Goal: Information Seeking & Learning: Learn about a topic

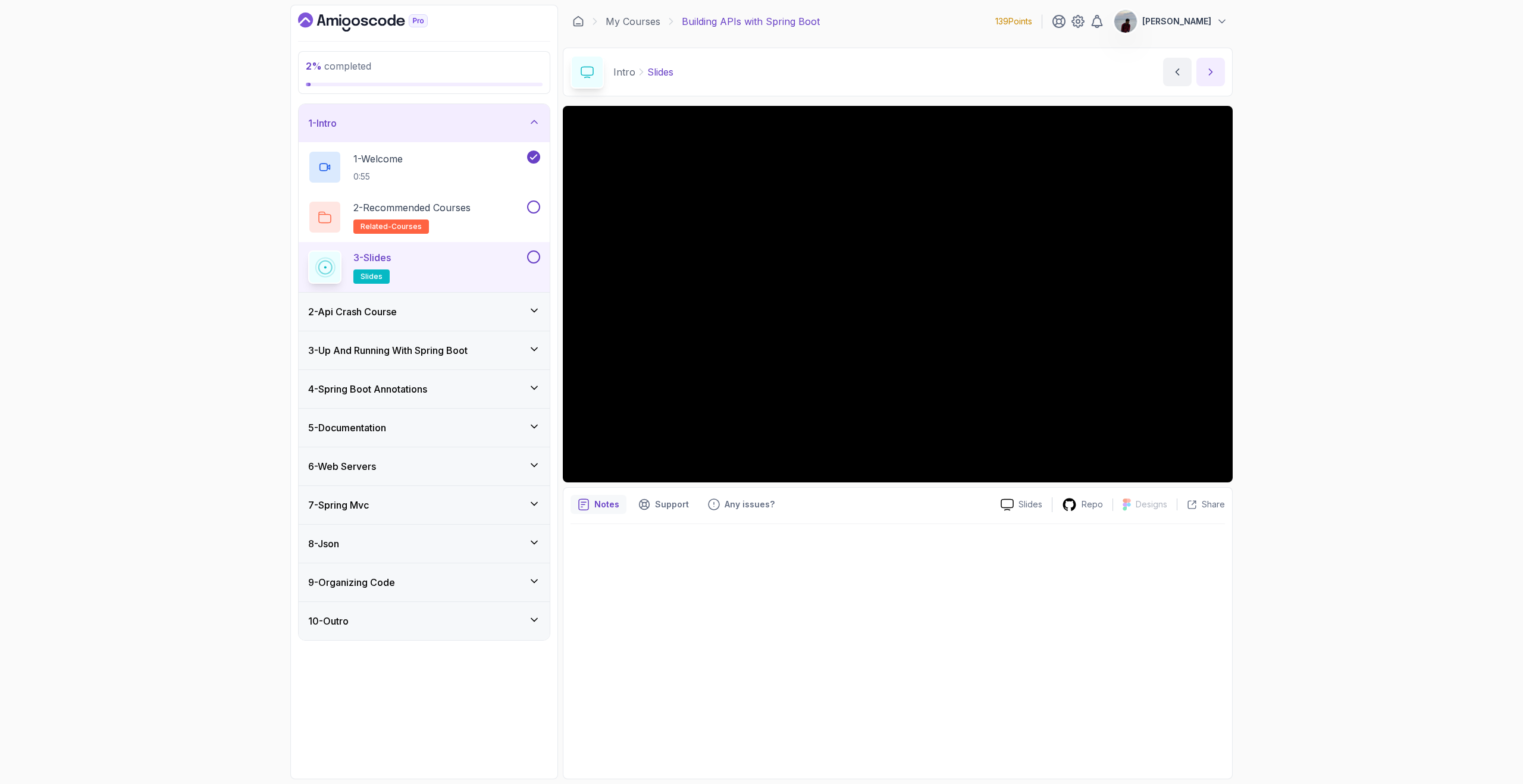
click at [1204, 67] on icon "next content" at bounding box center [1210, 72] width 12 height 12
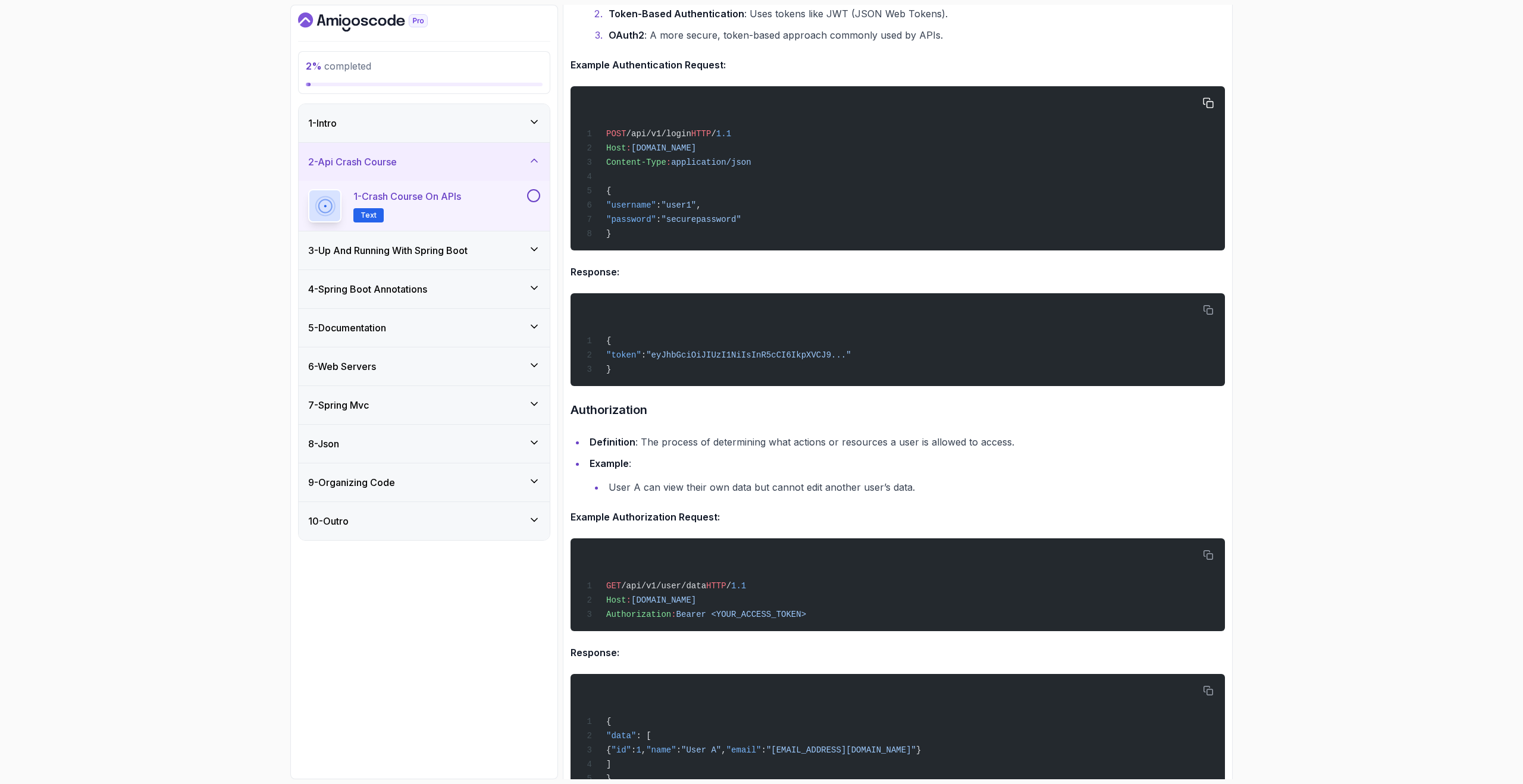
scroll to position [1599, 0]
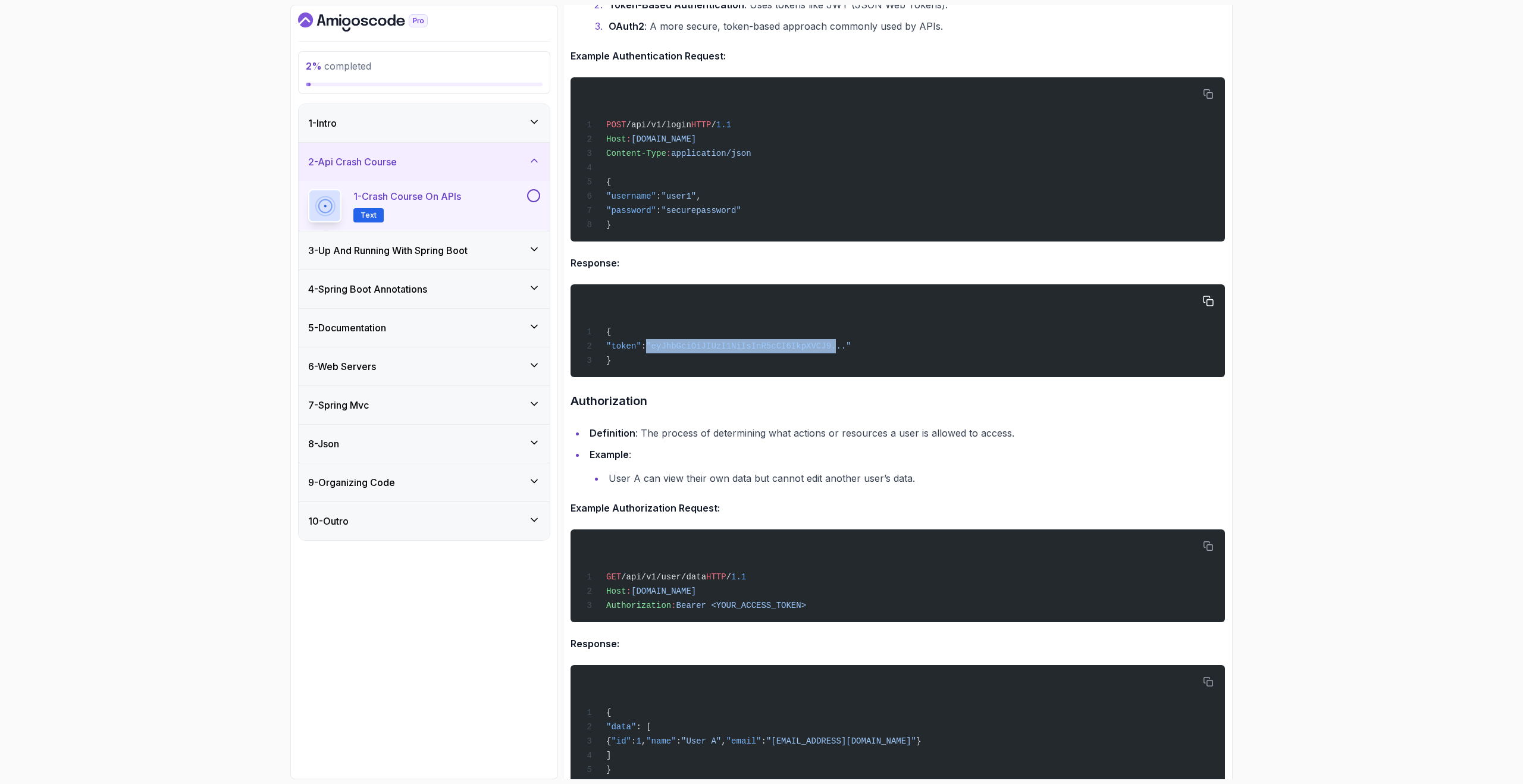
drag, startPoint x: 663, startPoint y: 345, endPoint x: 852, endPoint y: 341, distance: 189.0
click at [850, 341] on span ""eyJhbGciOiJIUzI1NiIsInR5cCI6IkpXVCJ9..."" at bounding box center [748, 346] width 205 height 9
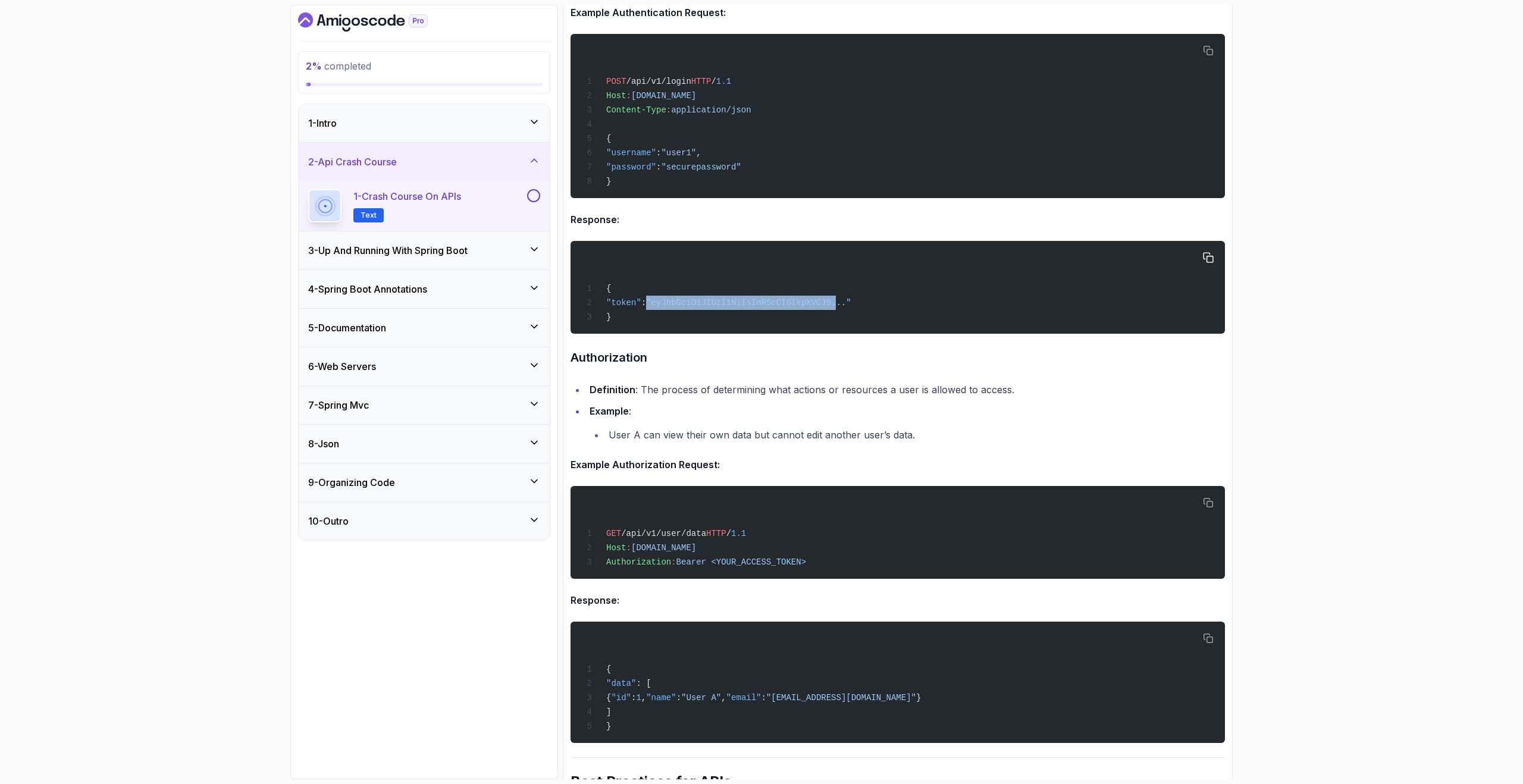
scroll to position [1643, 0]
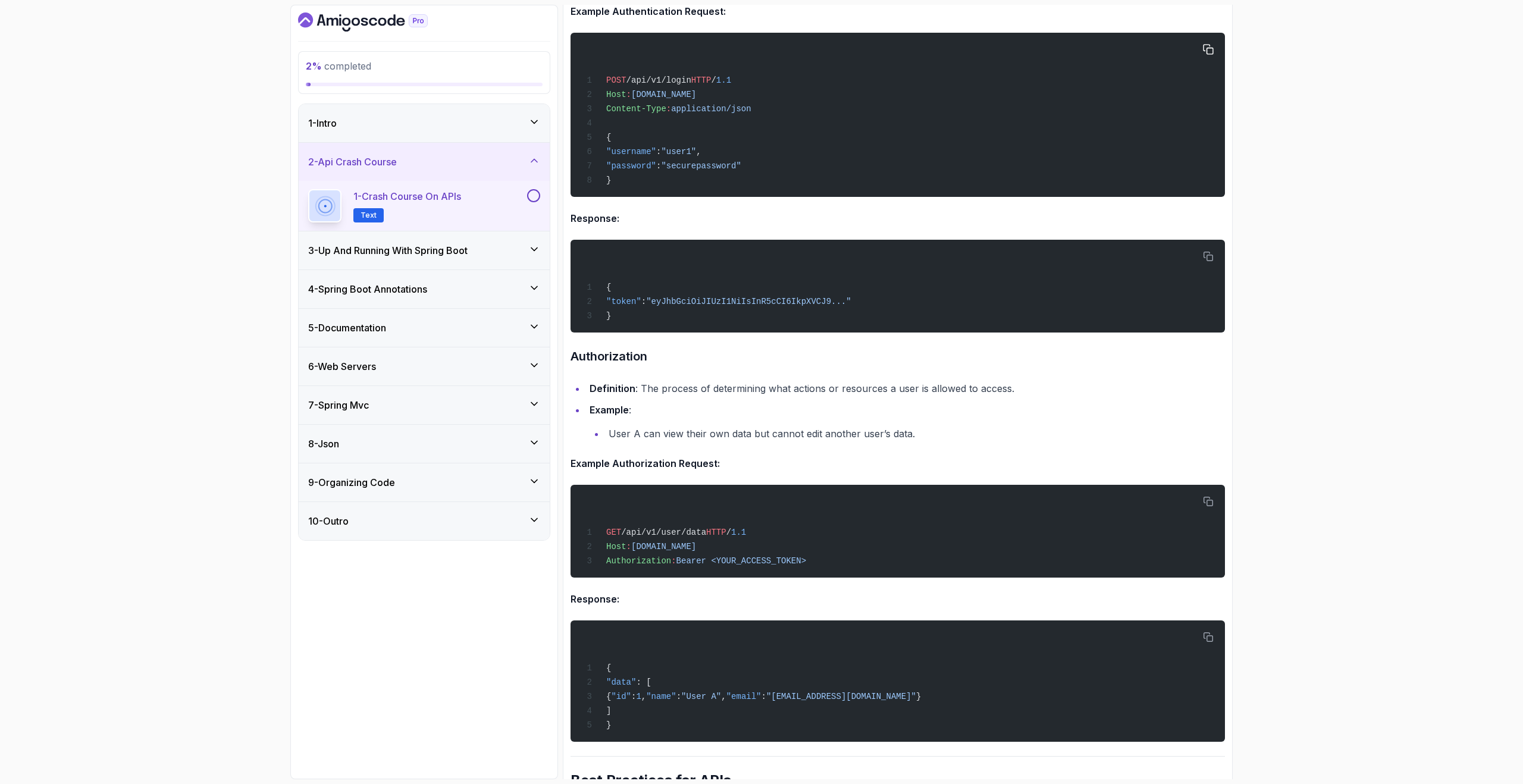
click at [661, 156] on span ":" at bounding box center [658, 152] width 5 height 9
drag, startPoint x: 605, startPoint y: 135, endPoint x: 692, endPoint y: 197, distance: 106.8
click at [679, 158] on div "POST /api/v1/login HTTP / 1.1 Host : example.com Content-Type : application/jso…" at bounding box center [898, 115] width 636 height 150
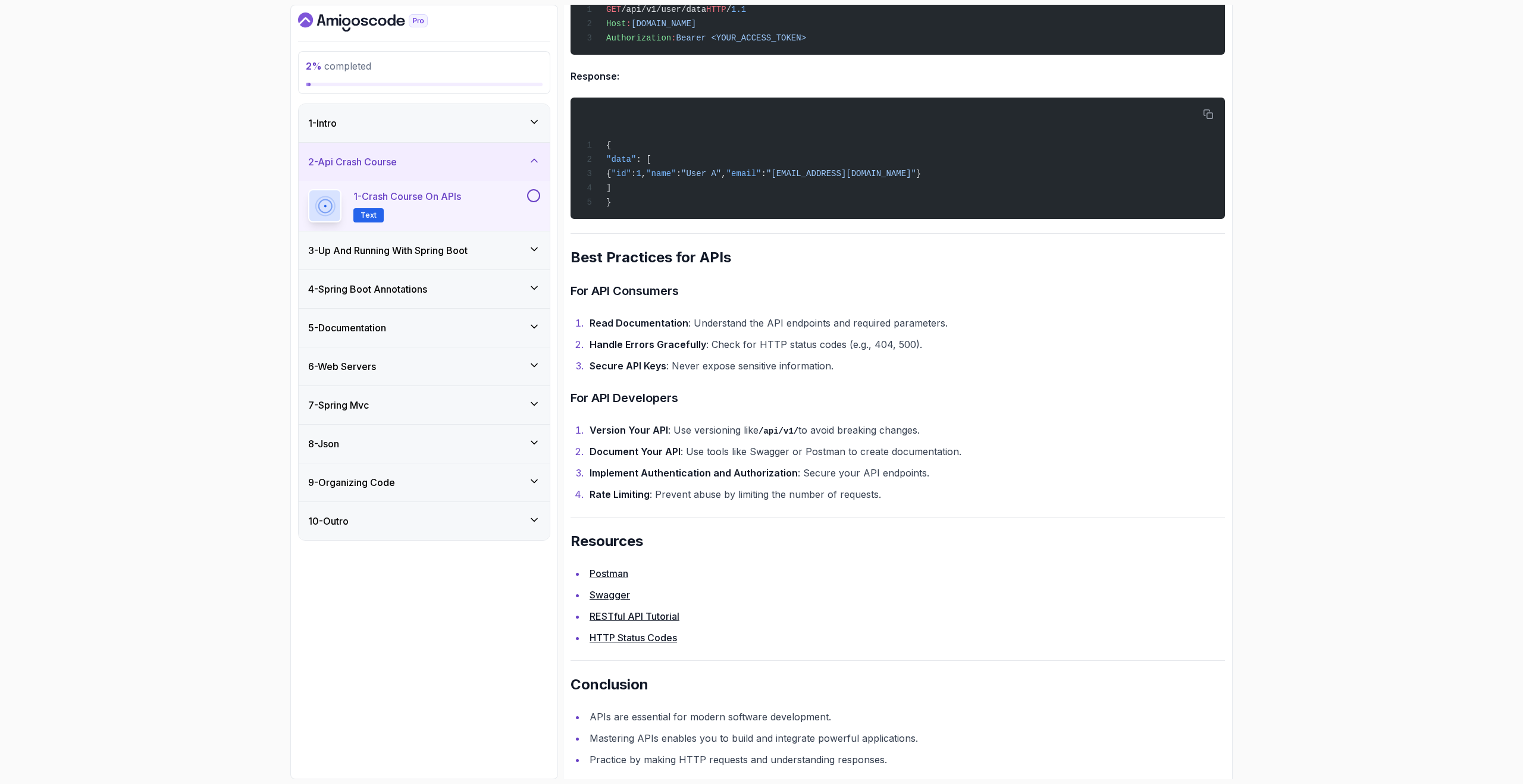
scroll to position [2184, 0]
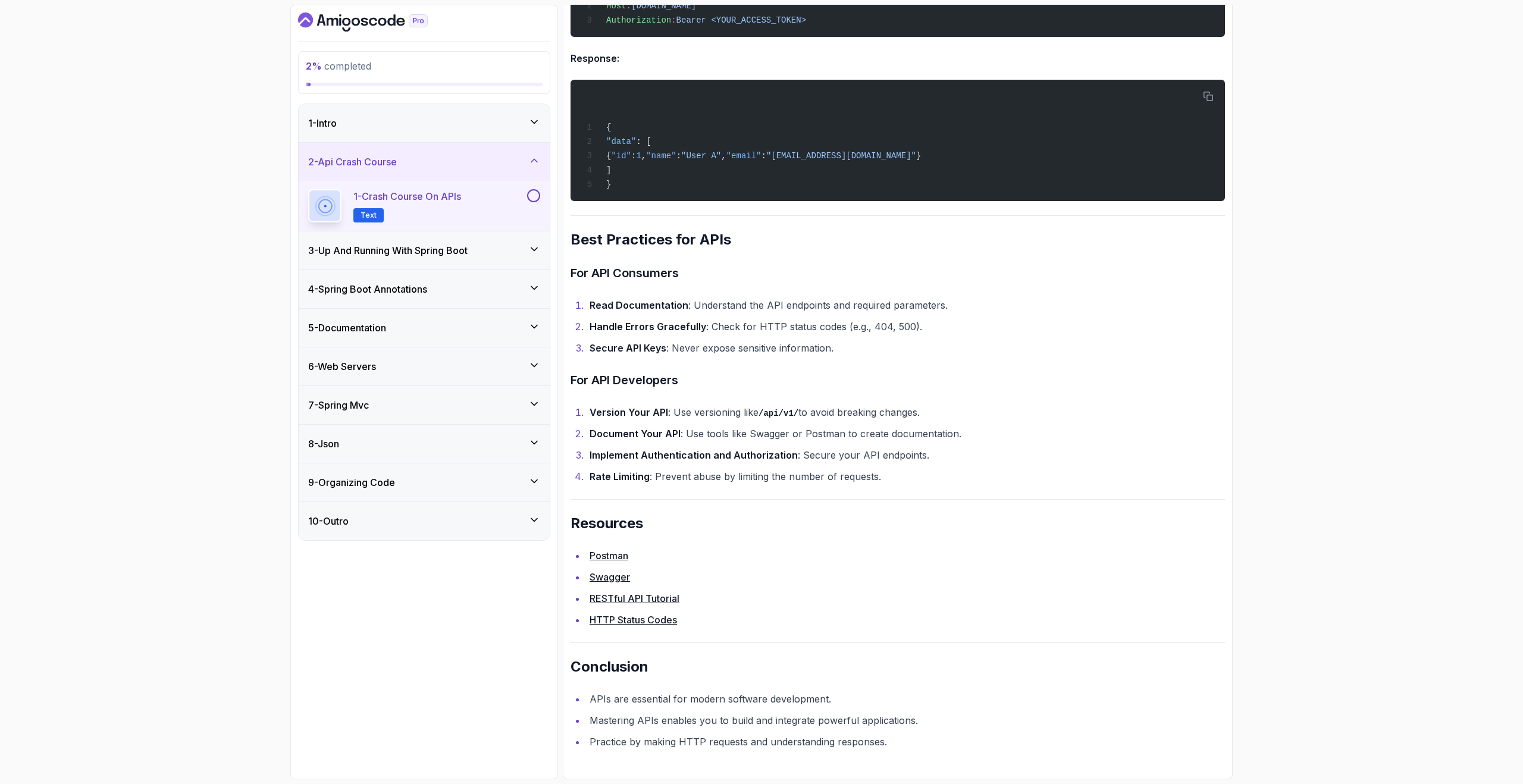
click at [662, 598] on link "RESTful API Tutorial" at bounding box center [634, 598] width 90 height 12
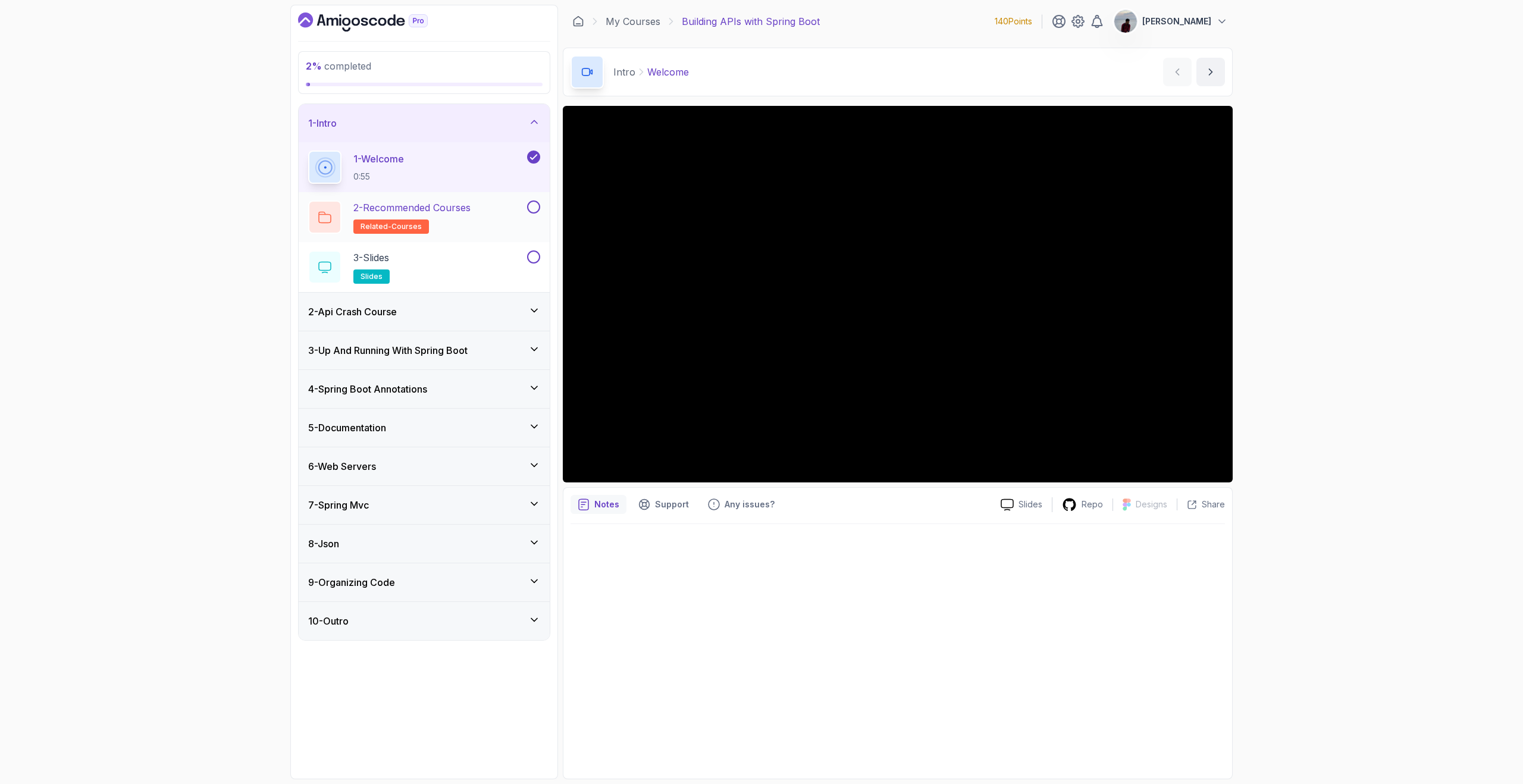
click at [532, 207] on button at bounding box center [533, 207] width 13 height 13
click at [535, 254] on button at bounding box center [533, 256] width 13 height 13
click at [529, 311] on icon at bounding box center [534, 310] width 12 height 12
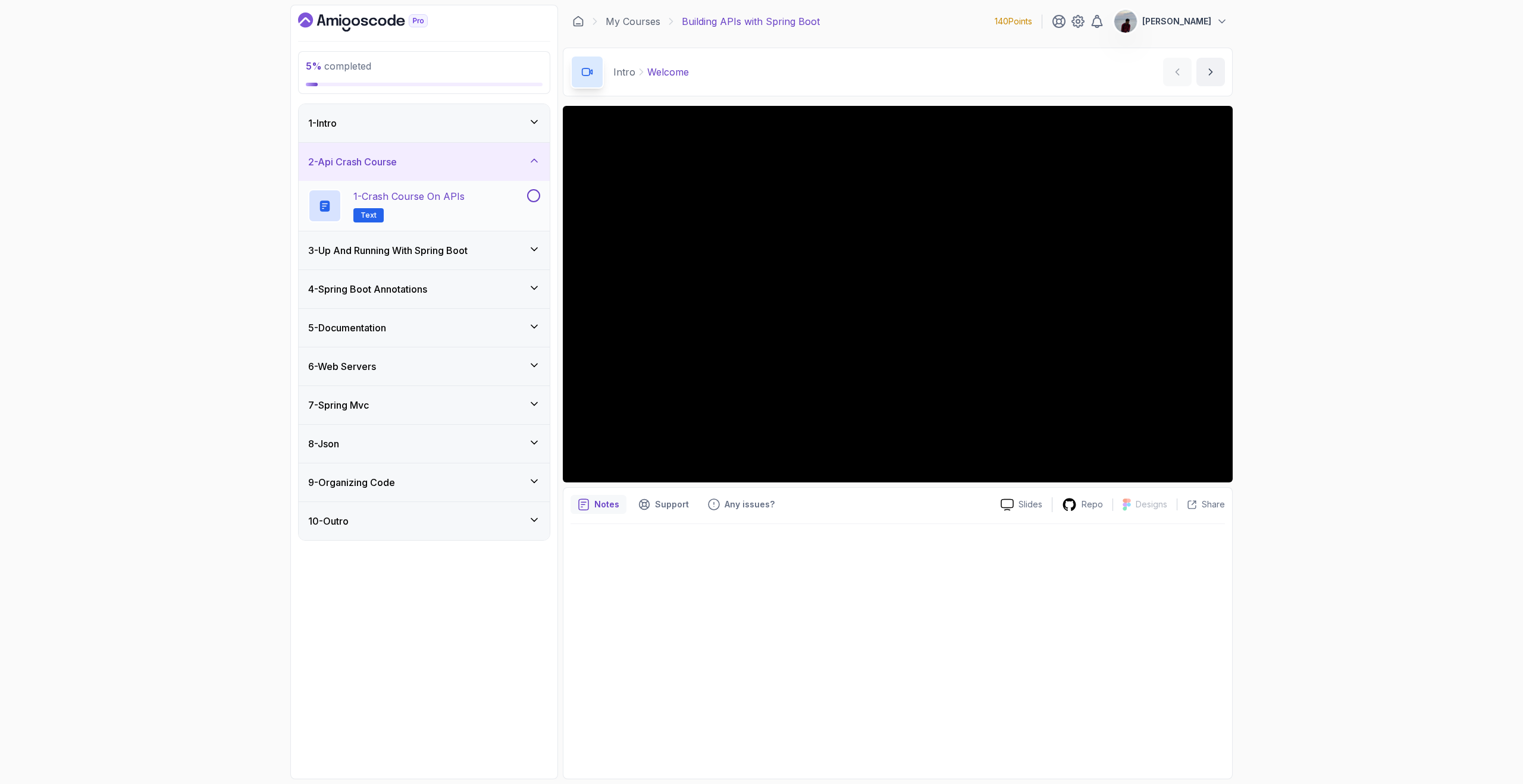
click at [492, 214] on div "1 - Crash Course on APIs Text" at bounding box center [416, 205] width 216 height 33
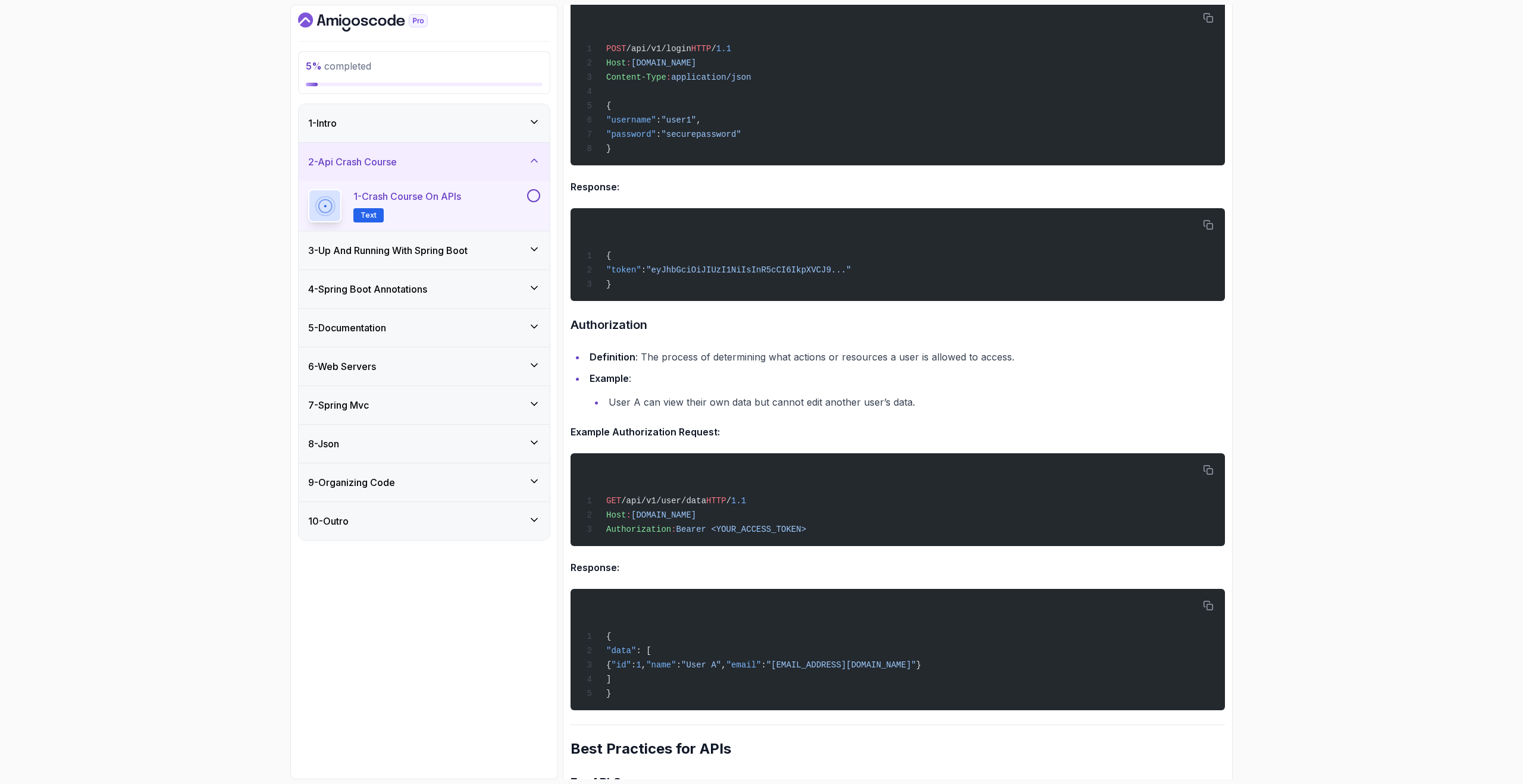
scroll to position [2184, 0]
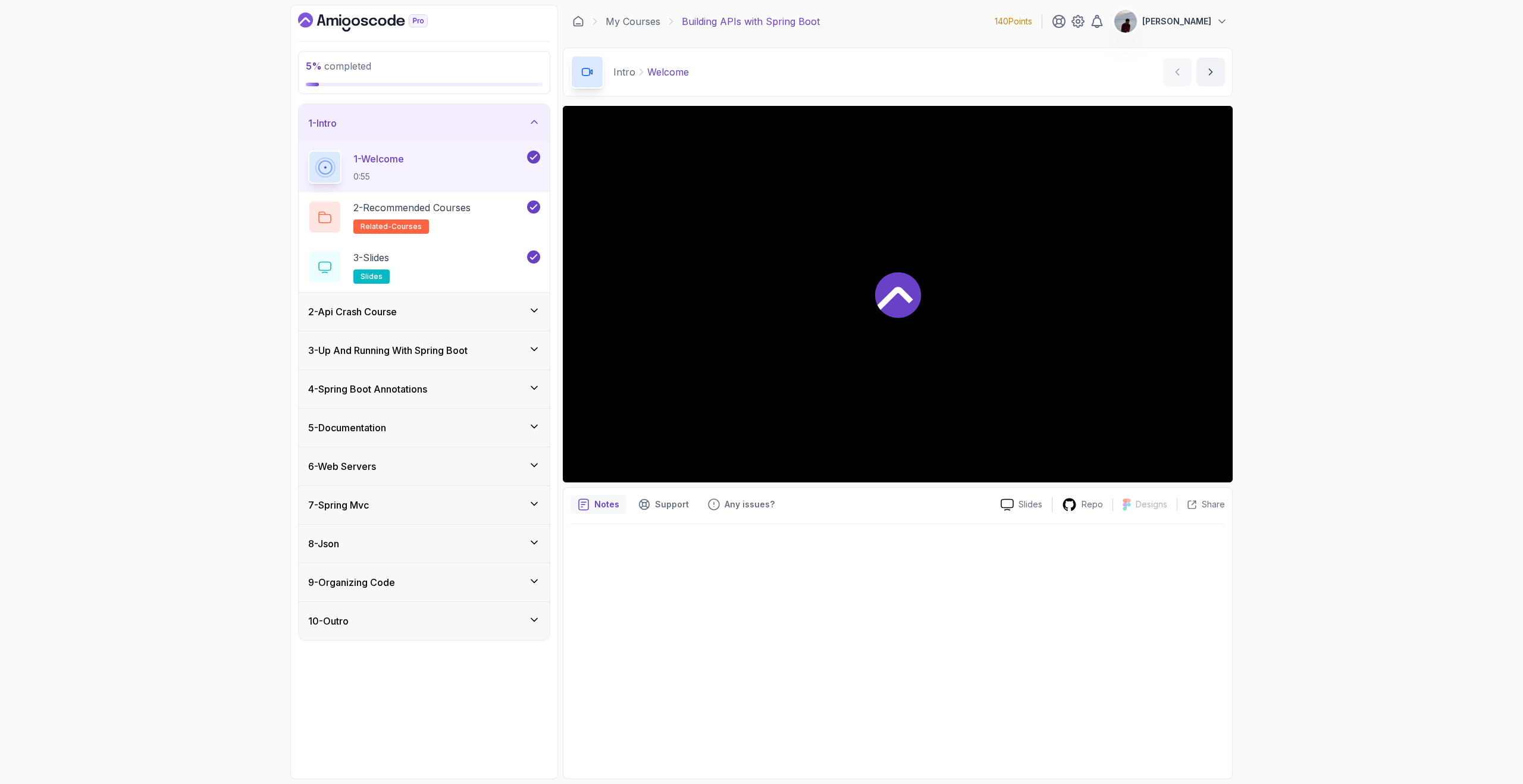
click at [447, 322] on div "2 - Api Crash Course" at bounding box center [424, 311] width 251 height 38
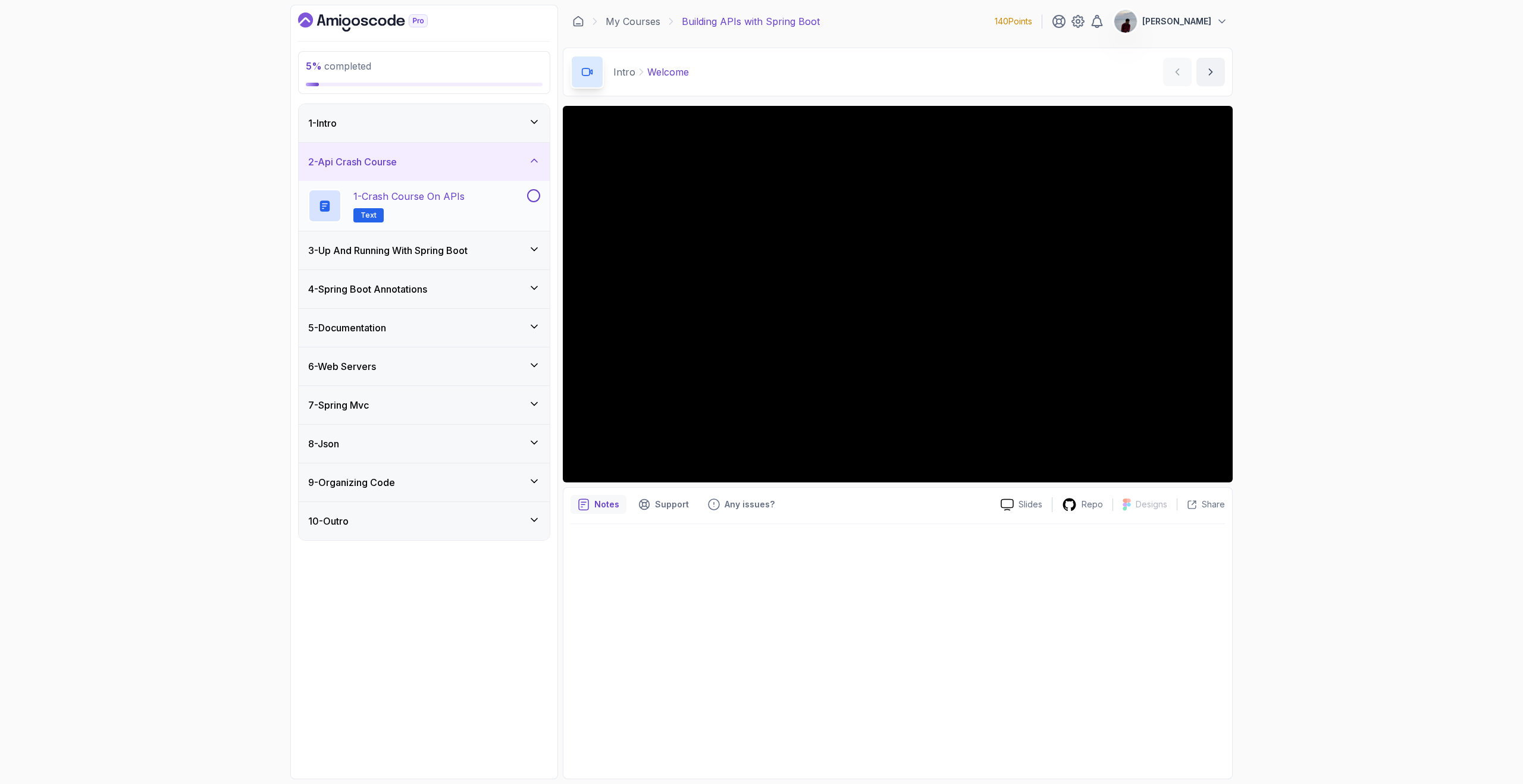
click at [490, 208] on div "1 - Crash Course on APIs Text" at bounding box center [416, 205] width 216 height 33
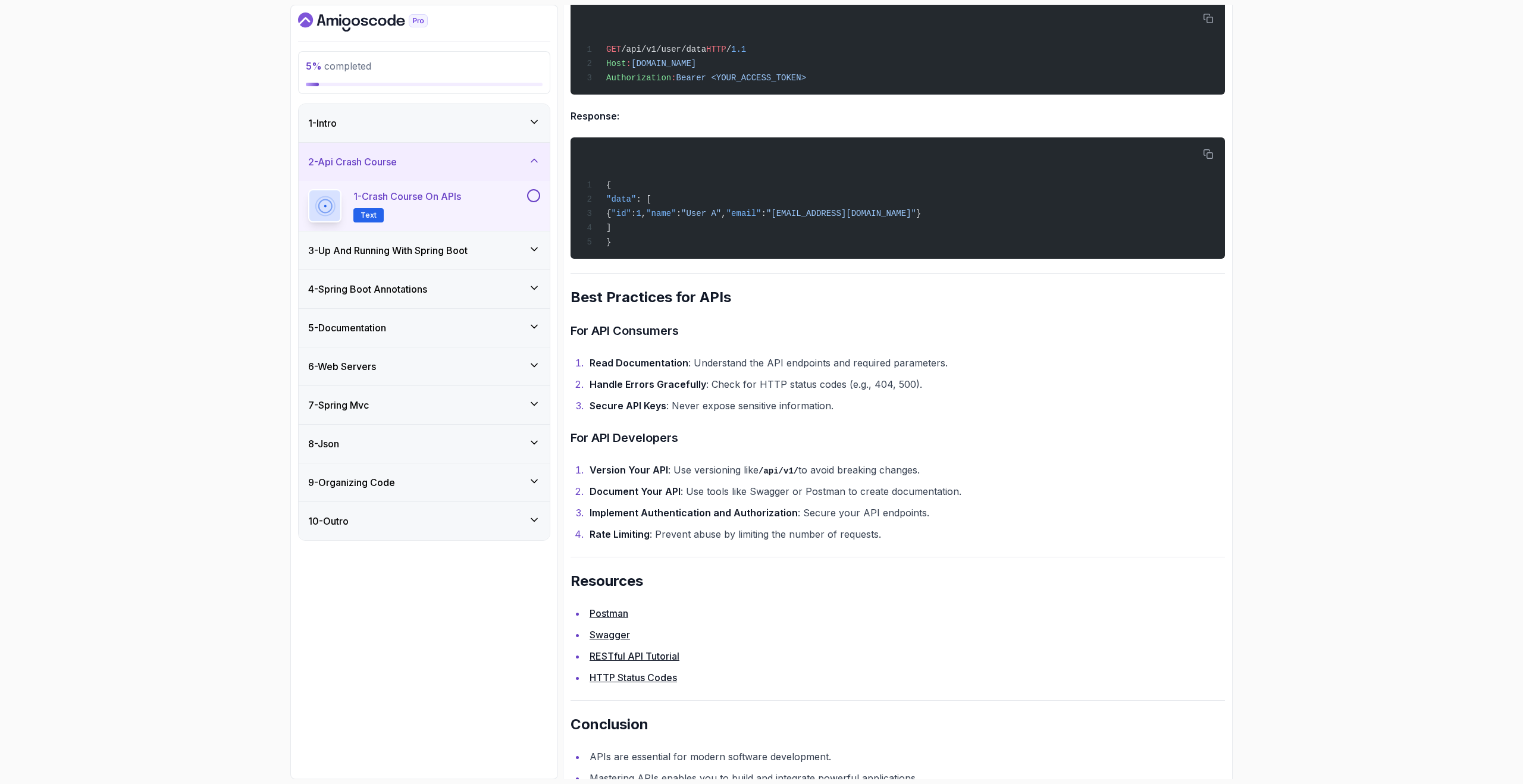
scroll to position [2184, 0]
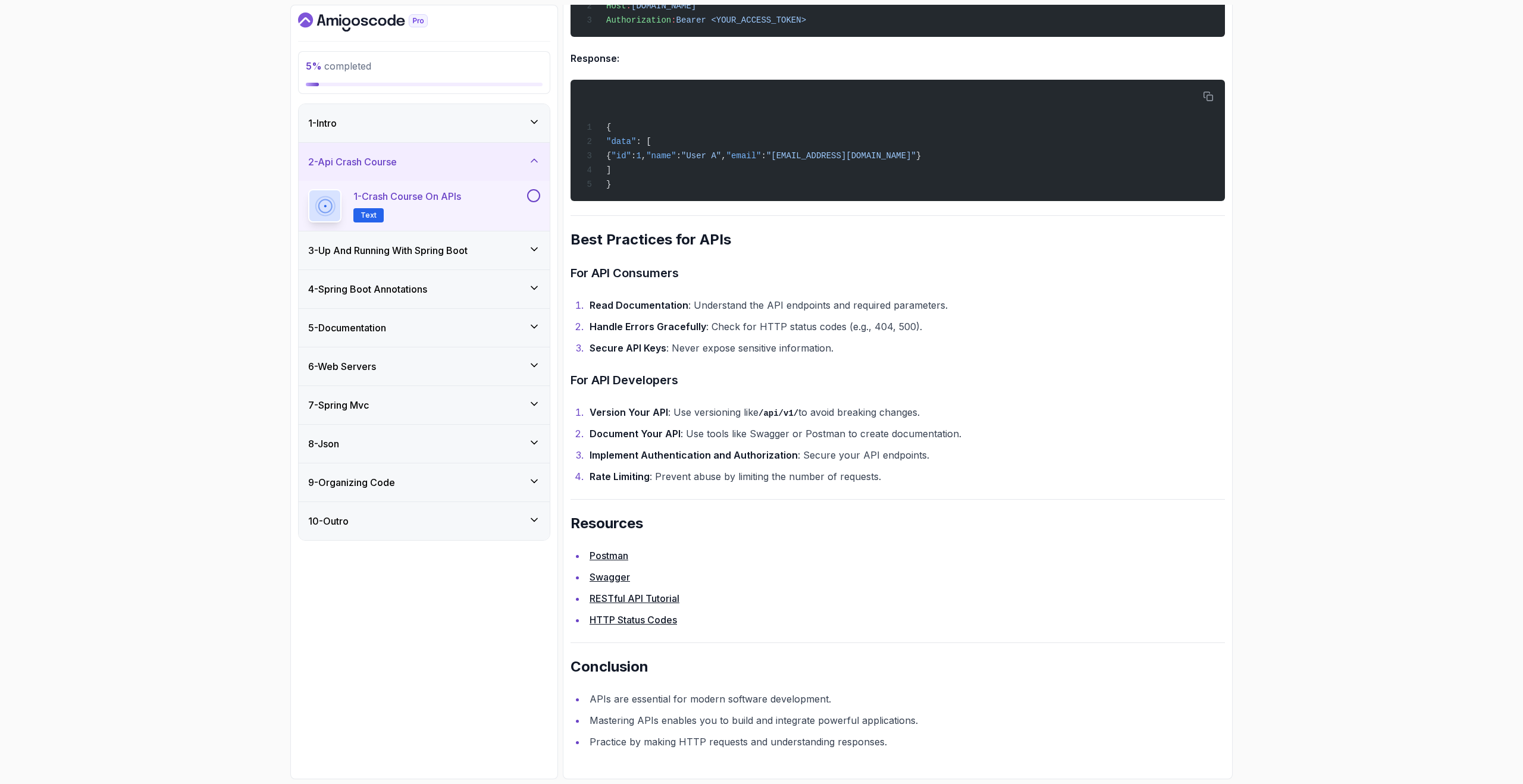
click at [533, 198] on button at bounding box center [533, 195] width 13 height 13
click at [523, 241] on div "3 - Up And Running With Spring Boot" at bounding box center [424, 250] width 251 height 38
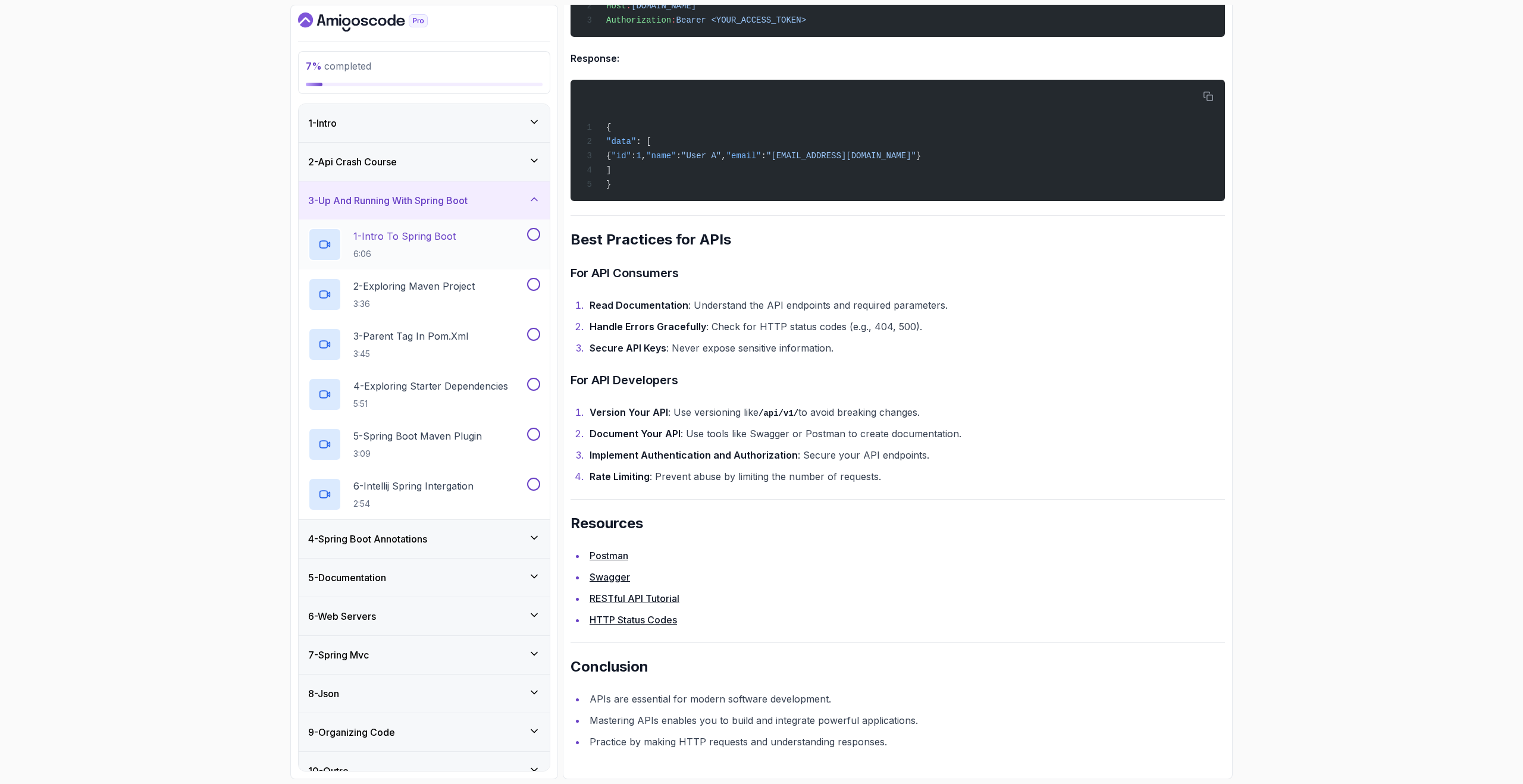
click at [450, 232] on p "1 - Intro To Spring Boot" at bounding box center [404, 236] width 102 height 14
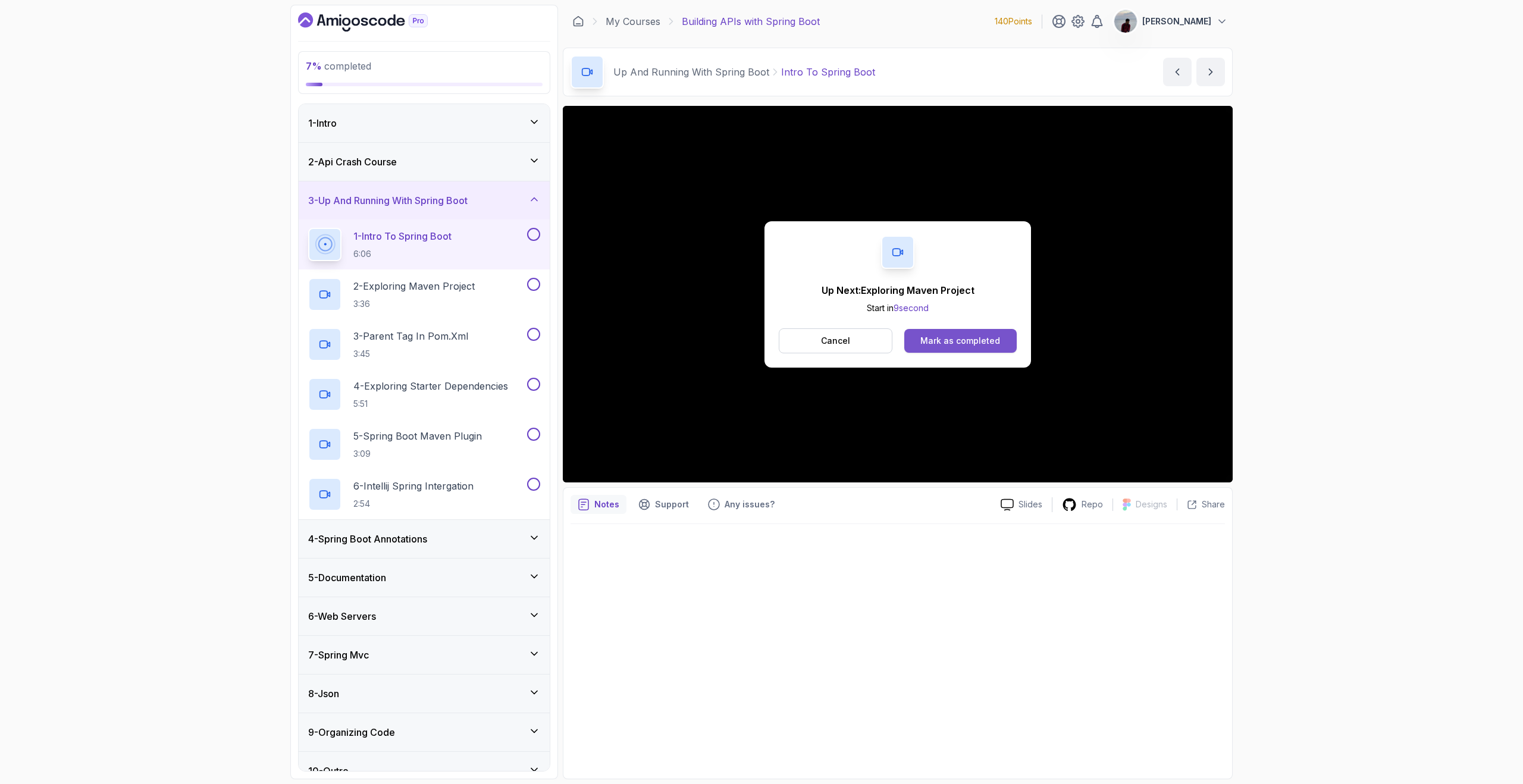
click at [983, 335] on div "Mark as completed" at bounding box center [960, 340] width 79 height 12
